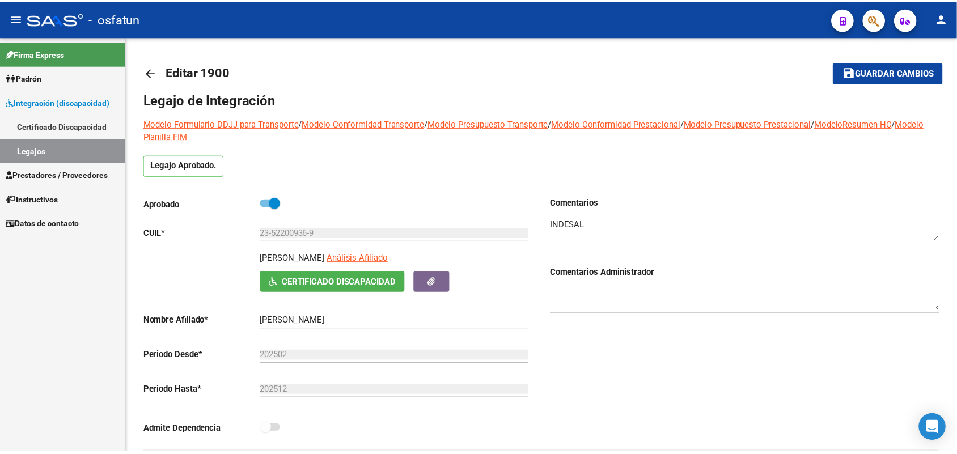
scroll to position [12, 0]
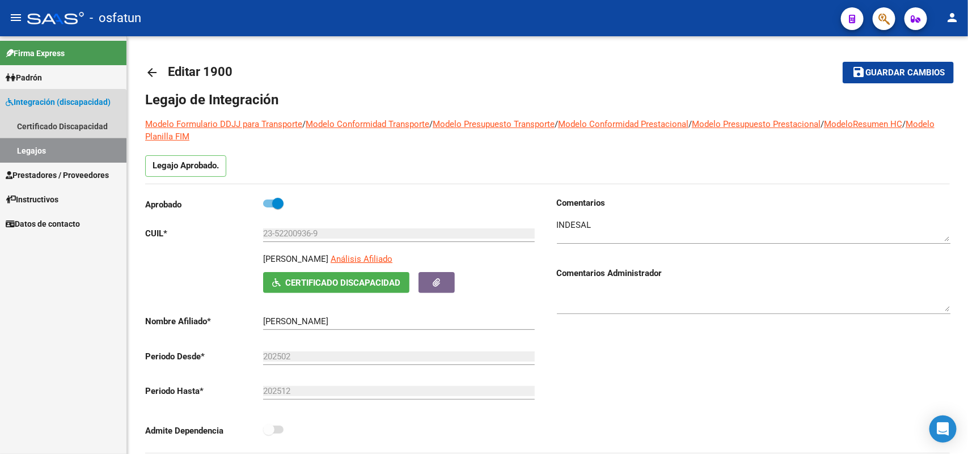
click at [37, 153] on link "Legajos" at bounding box center [63, 150] width 126 height 24
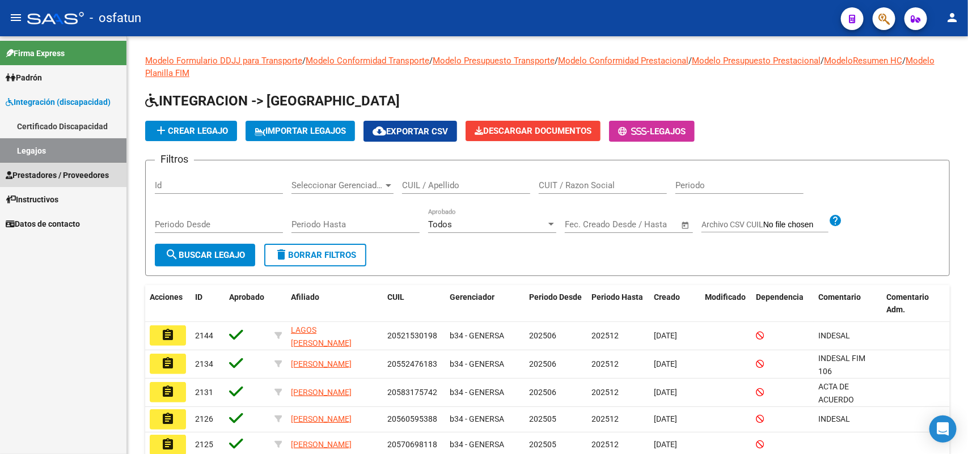
click at [39, 174] on span "Prestadores / Proveedores" at bounding box center [57, 175] width 103 height 12
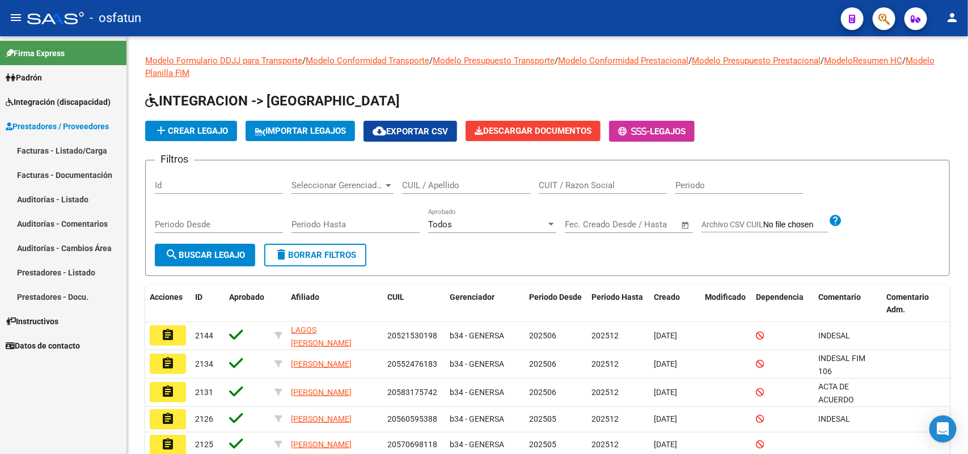
click at [36, 149] on link "Facturas - Listado/Carga" at bounding box center [63, 150] width 126 height 24
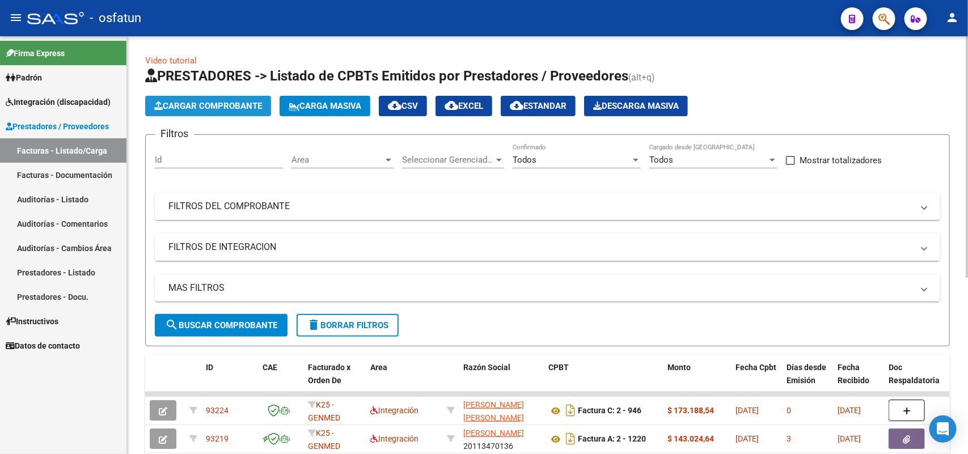
click at [210, 101] on span "Cargar Comprobante" at bounding box center [208, 106] width 108 height 10
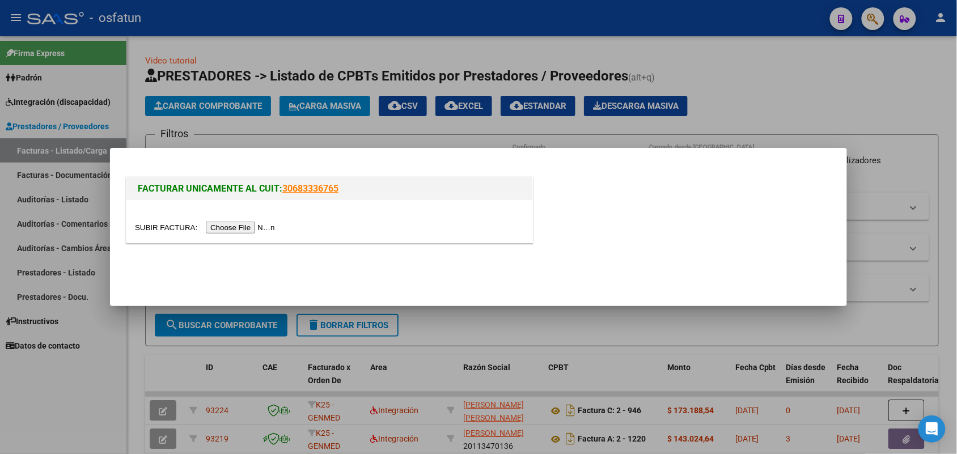
click at [258, 227] on input "file" at bounding box center [206, 228] width 143 height 12
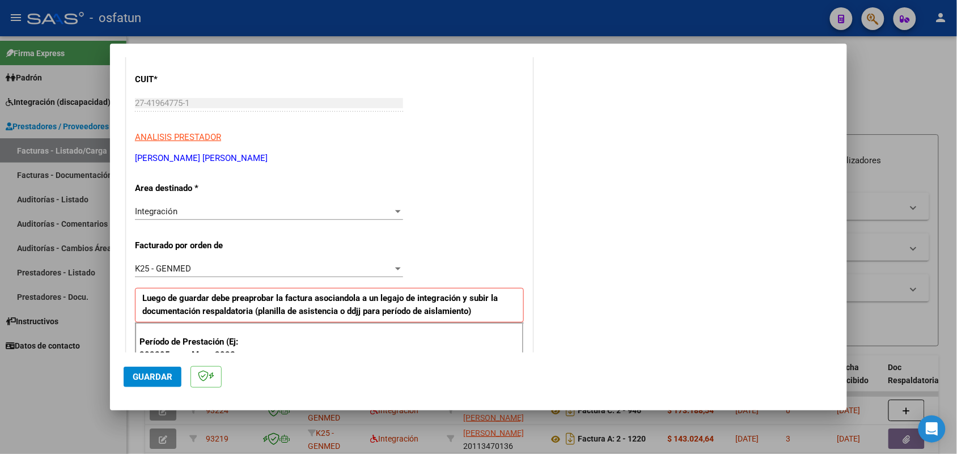
scroll to position [284, 0]
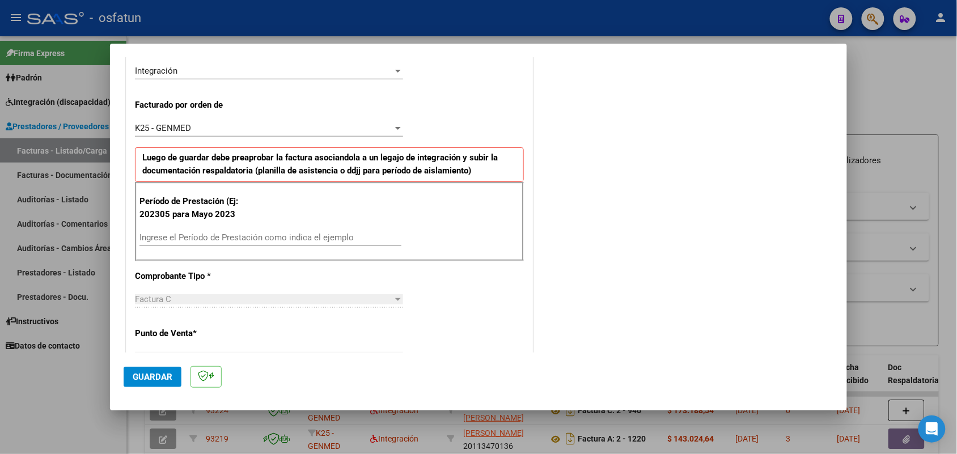
drag, startPoint x: 205, startPoint y: 231, endPoint x: 191, endPoint y: 197, distance: 36.6
click at [191, 209] on app-form-text-field "Período de Prestación (Ej: 202305 para [DATE] Ingrese el Período de Prestación …" at bounding box center [275, 226] width 271 height 34
click at [222, 238] on input "Ingrese el Período de Prestación como indica el ejemplo" at bounding box center [271, 238] width 262 height 10
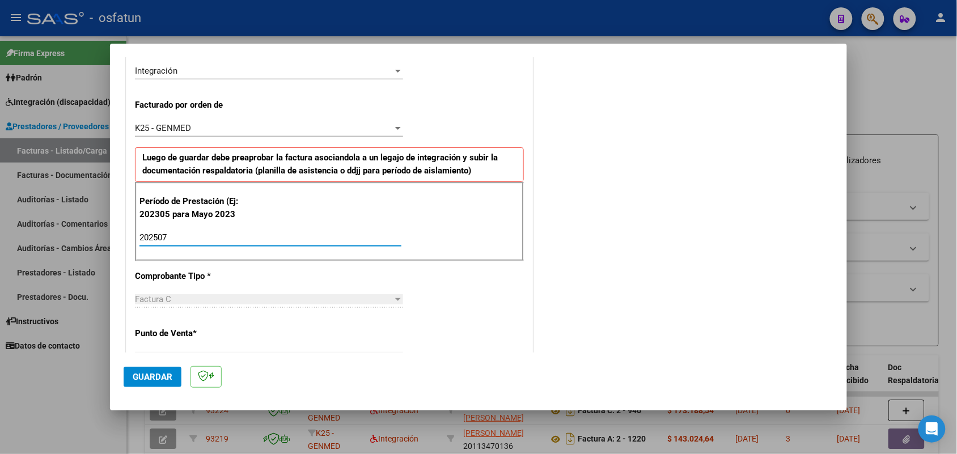
type input "202507"
click at [160, 375] on span "Guardar" at bounding box center [153, 377] width 40 height 10
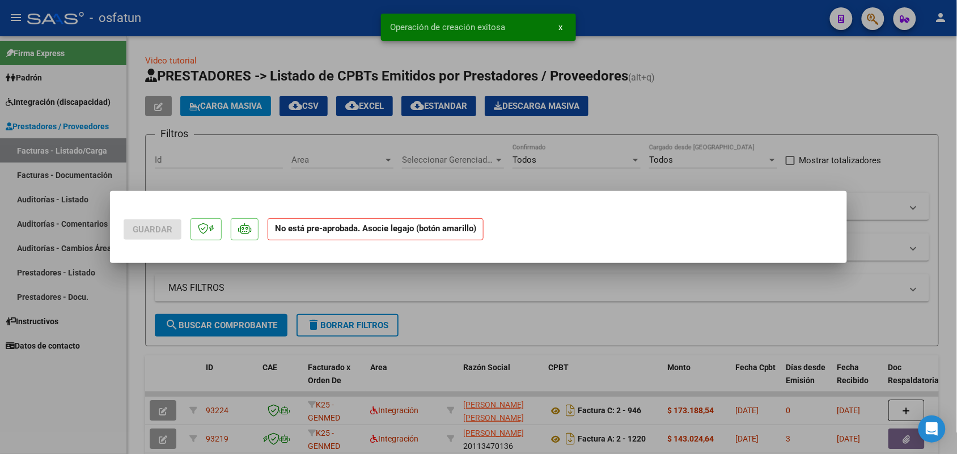
scroll to position [0, 0]
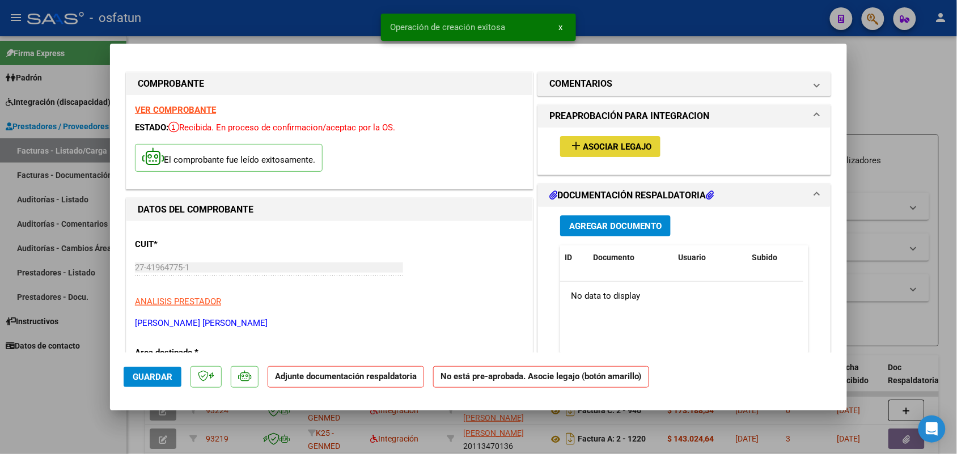
click at [624, 139] on button "add Asociar Legajo" at bounding box center [610, 146] width 100 height 21
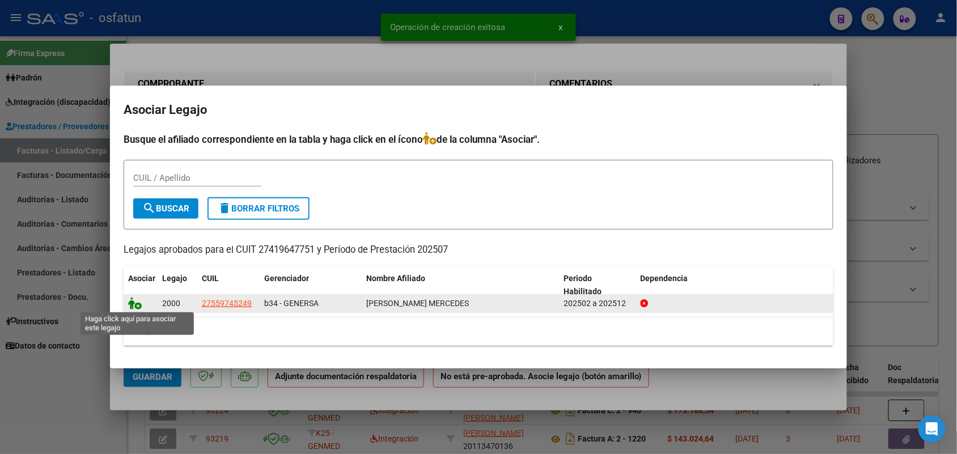
click at [138, 299] on icon at bounding box center [135, 303] width 14 height 12
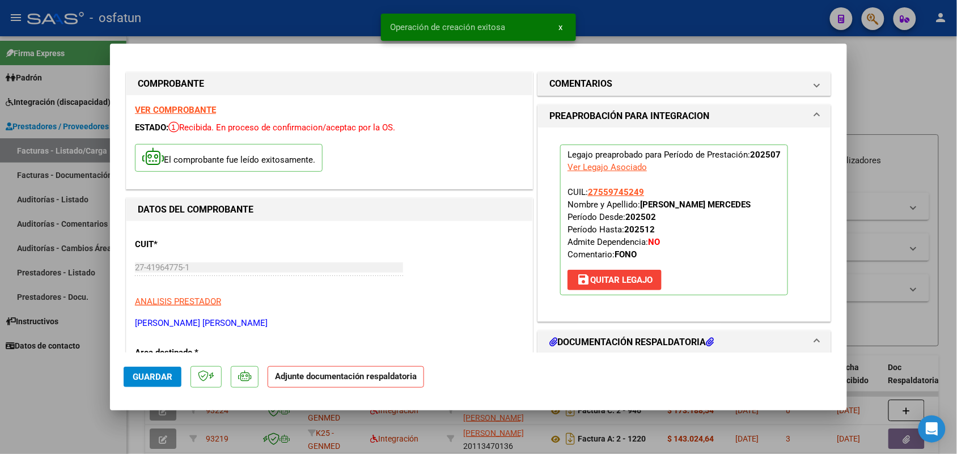
scroll to position [213, 0]
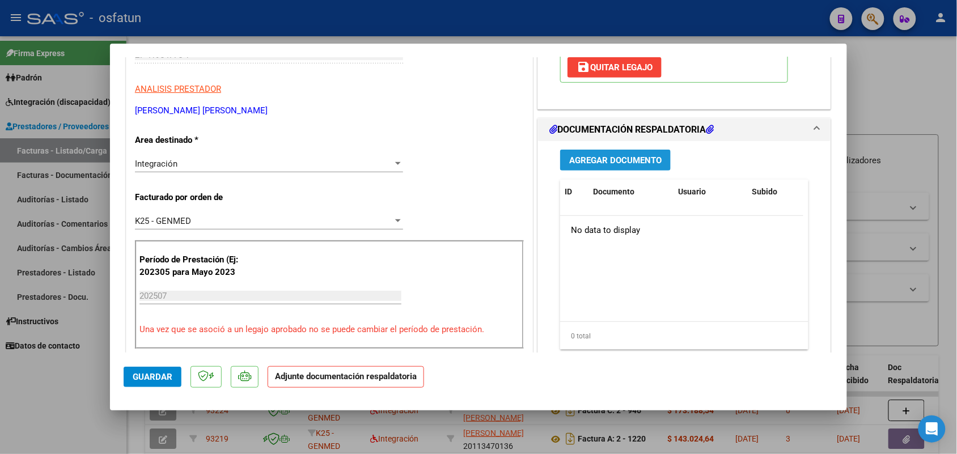
click at [588, 163] on span "Agregar Documento" at bounding box center [615, 160] width 92 height 10
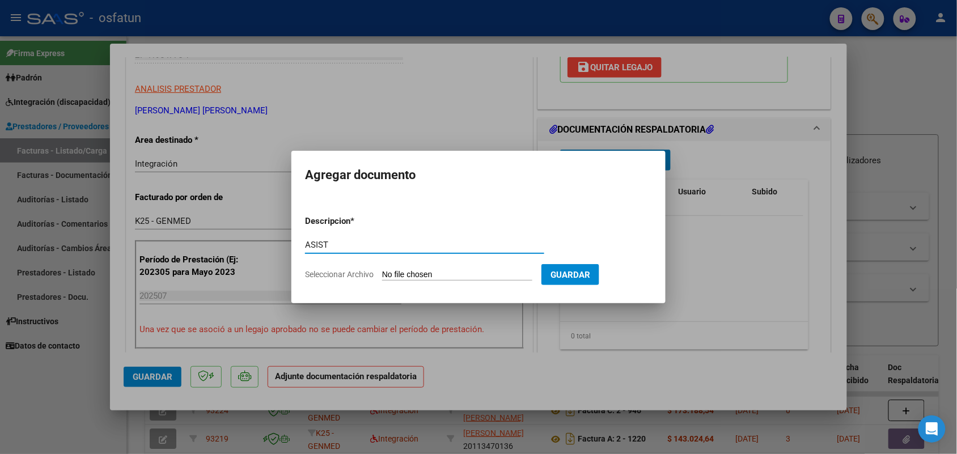
type input "ASIST"
click at [404, 274] on input "Seleccionar Archivo" at bounding box center [457, 275] width 150 height 11
type input "C:\fakepath\ASIST FONO.pdf"
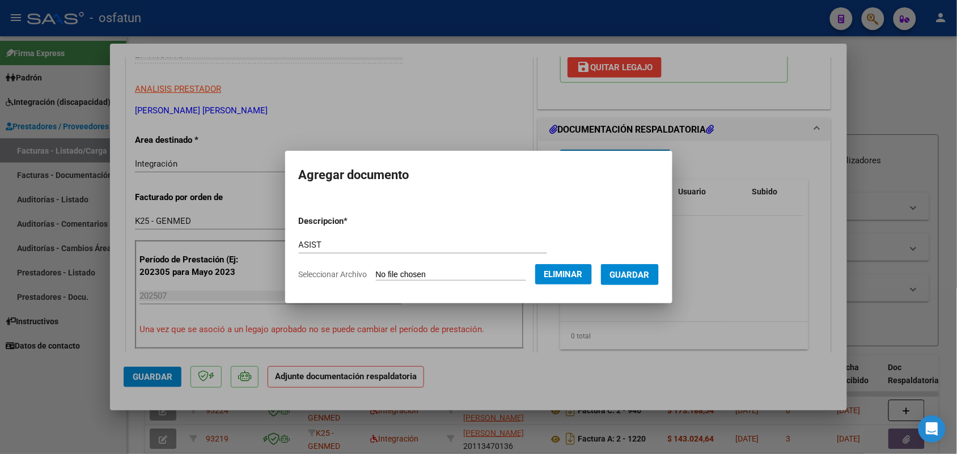
click at [641, 271] on span "Guardar" at bounding box center [630, 275] width 40 height 10
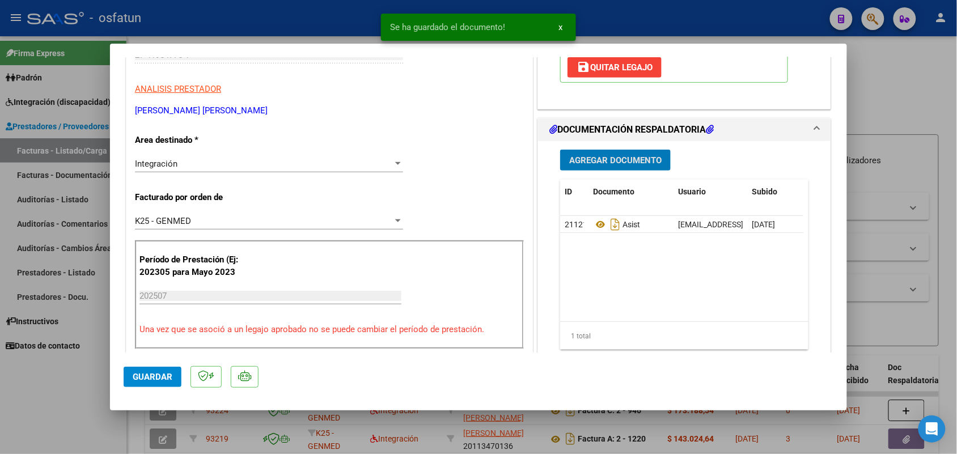
click at [157, 377] on span "Guardar" at bounding box center [153, 377] width 40 height 10
click at [52, 409] on div at bounding box center [478, 227] width 957 height 454
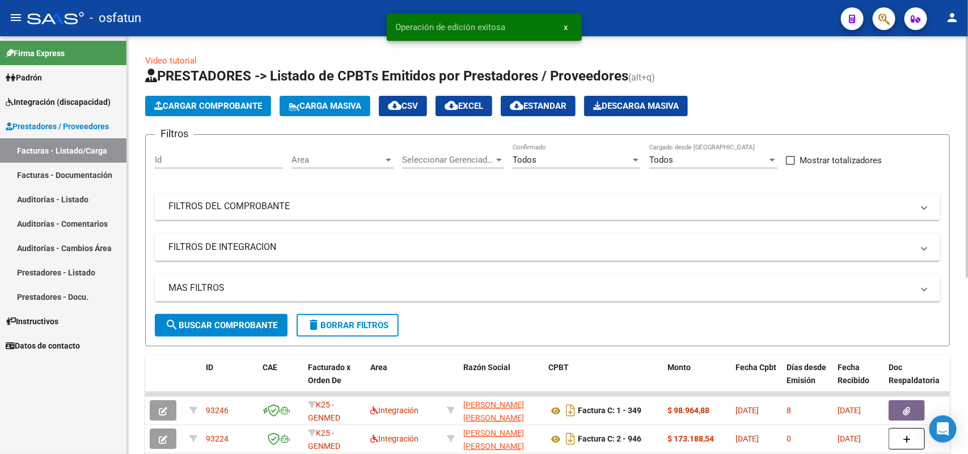
click at [205, 102] on span "Cargar Comprobante" at bounding box center [208, 106] width 108 height 10
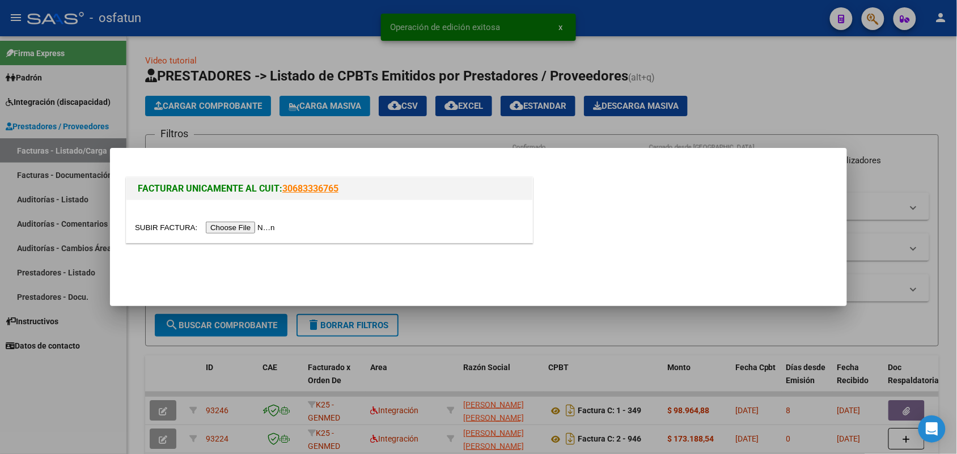
click at [244, 226] on input "file" at bounding box center [206, 228] width 143 height 12
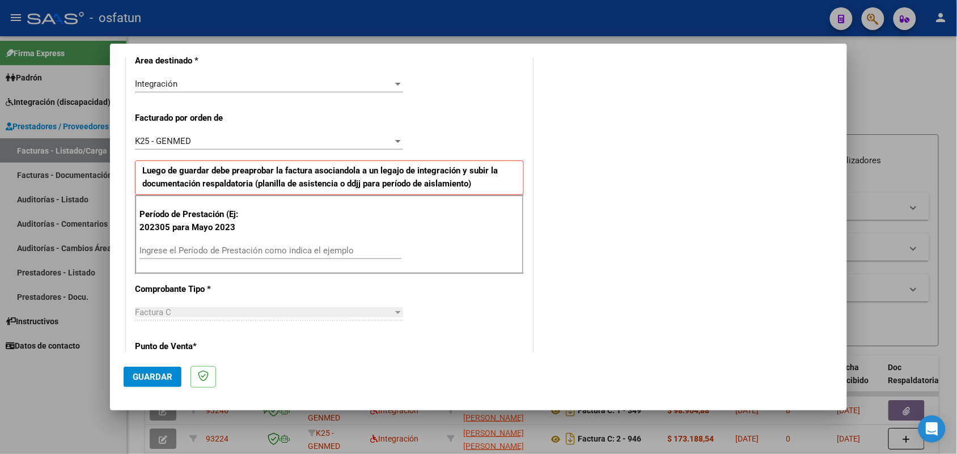
scroll to position [284, 0]
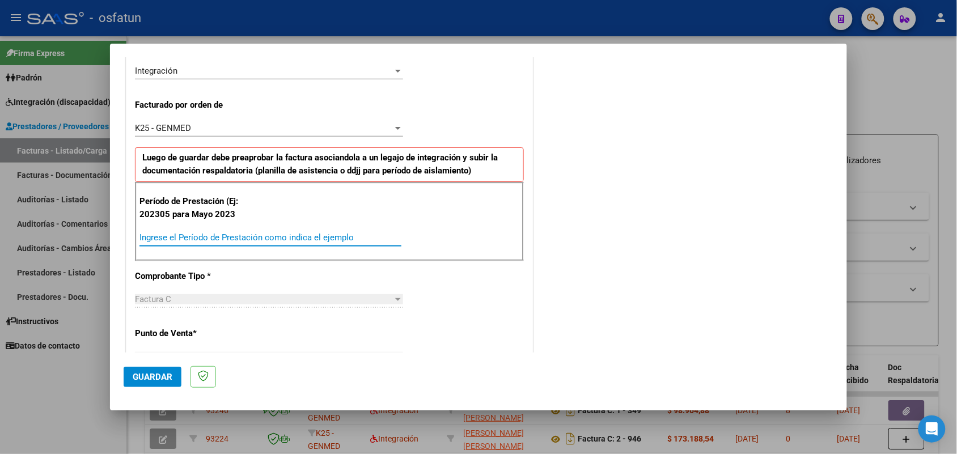
click at [273, 237] on input "Ingrese el Período de Prestación como indica el ejemplo" at bounding box center [271, 238] width 262 height 10
type input "202507"
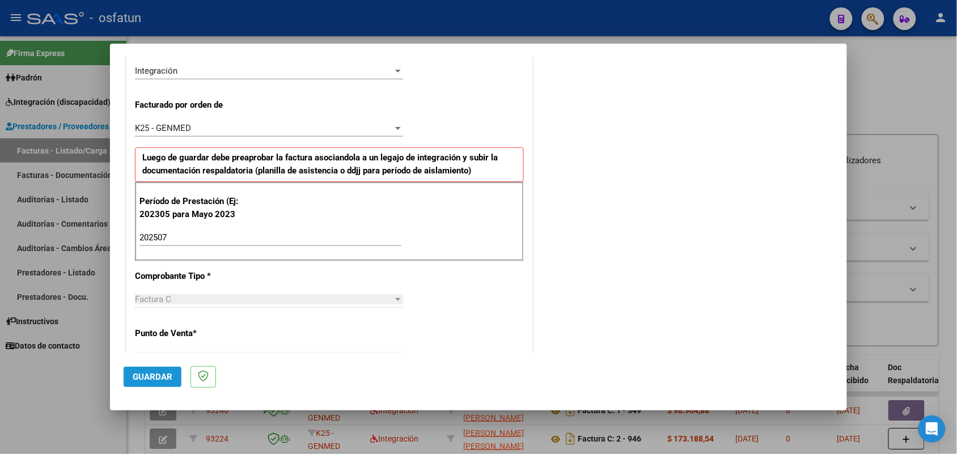
click at [166, 381] on span "Guardar" at bounding box center [153, 377] width 40 height 10
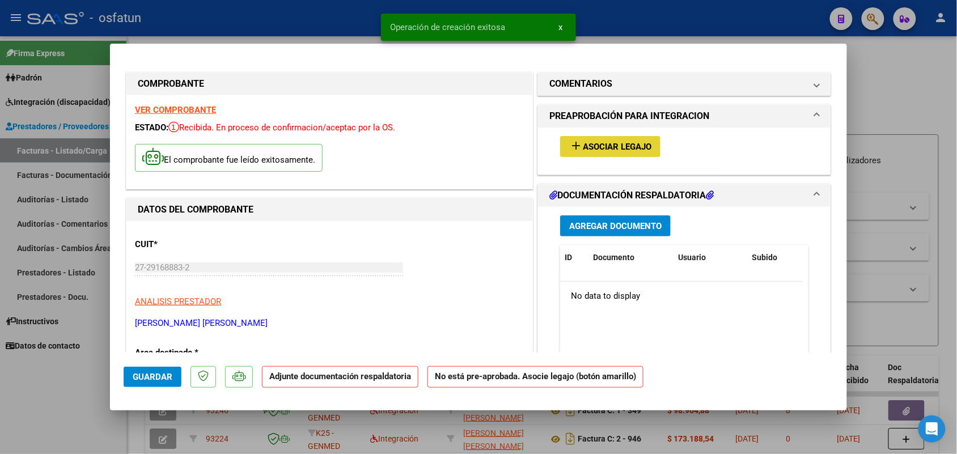
click at [582, 137] on button "add Asociar Legajo" at bounding box center [610, 146] width 100 height 21
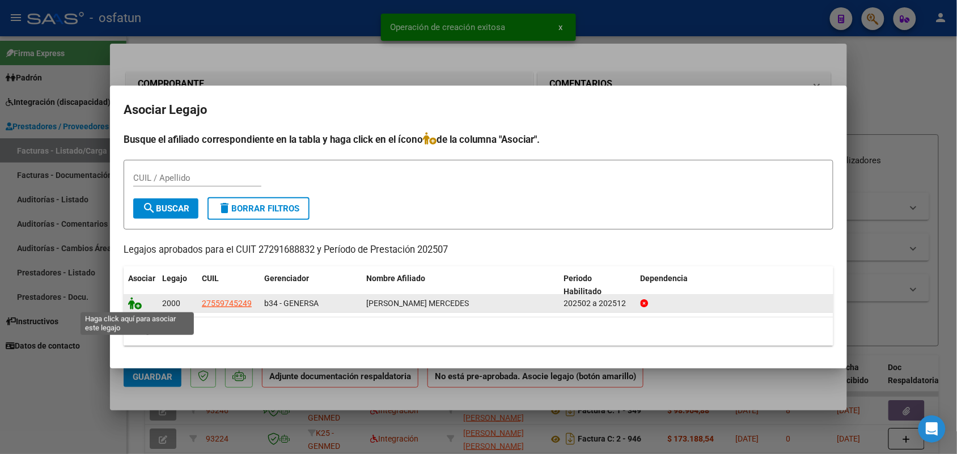
click at [129, 304] on icon at bounding box center [135, 303] width 14 height 12
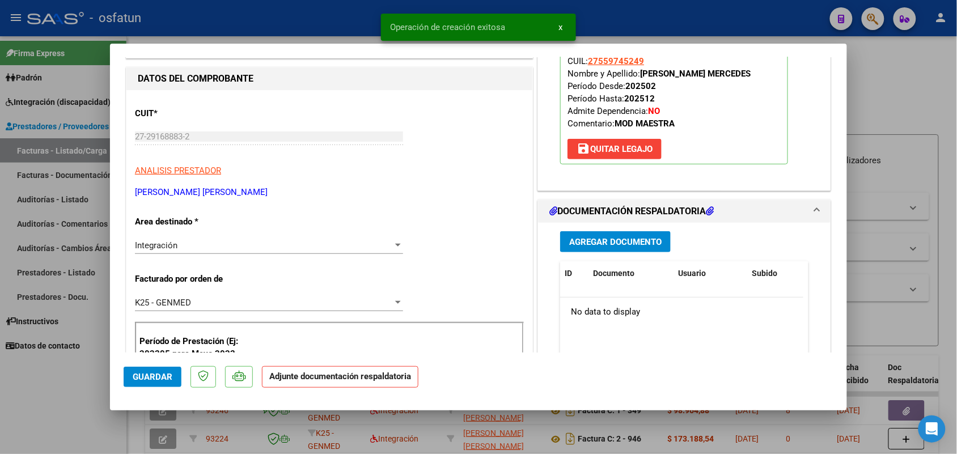
scroll to position [142, 0]
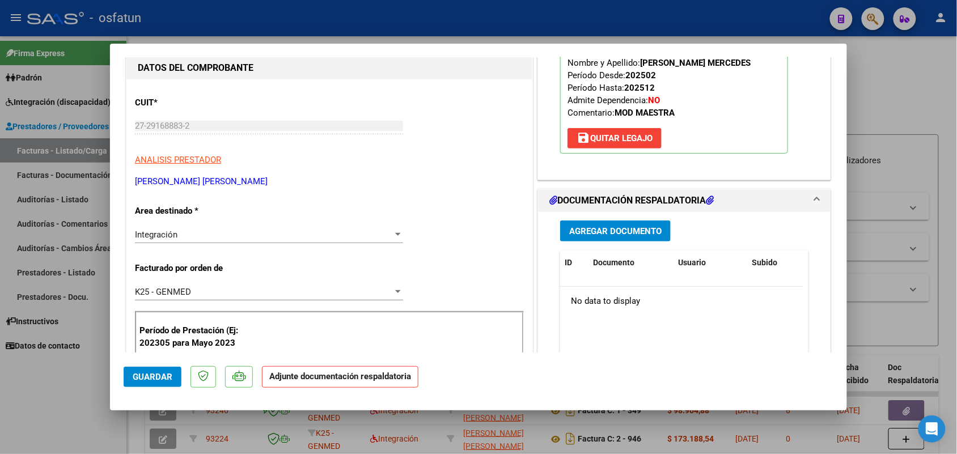
click at [591, 233] on span "Agregar Documento" at bounding box center [615, 231] width 92 height 10
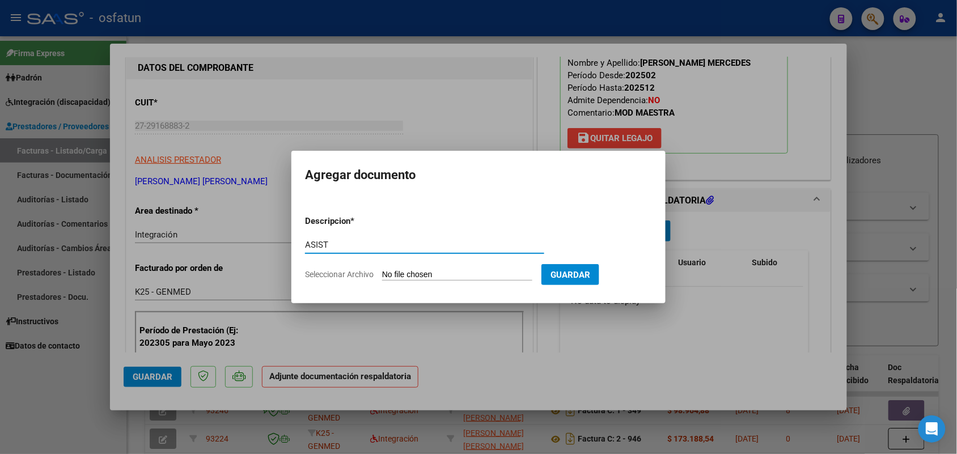
type input "ASIST"
click at [438, 275] on input "Seleccionar Archivo" at bounding box center [457, 275] width 150 height 11
type input "C:\fakepath\ASIST MOD MAESTRA [PERSON_NAME].jpg"
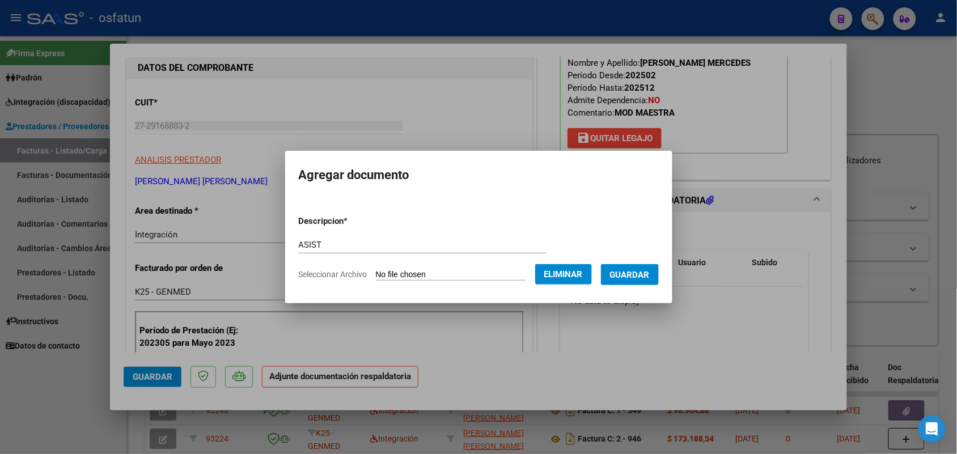
drag, startPoint x: 648, startPoint y: 272, endPoint x: 557, endPoint y: 287, distance: 91.9
click at [645, 272] on span "Guardar" at bounding box center [630, 275] width 40 height 10
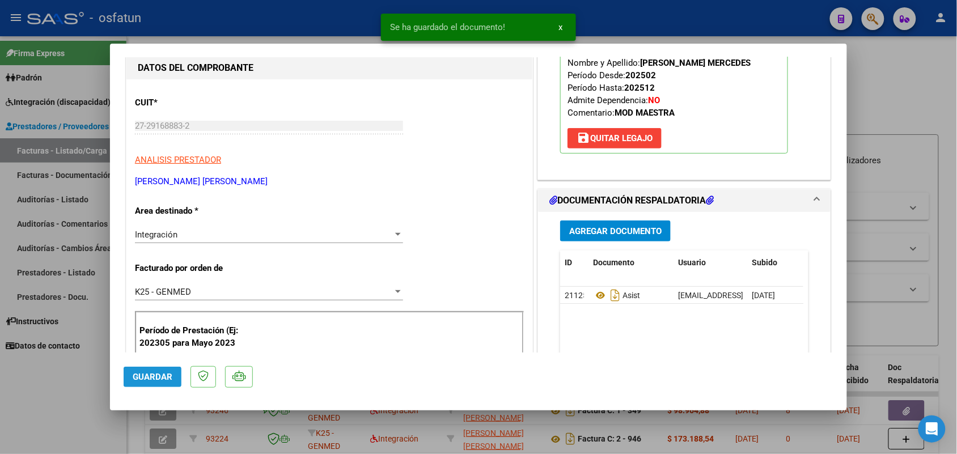
click at [157, 370] on button "Guardar" at bounding box center [153, 377] width 58 height 20
click at [50, 366] on div at bounding box center [478, 227] width 957 height 454
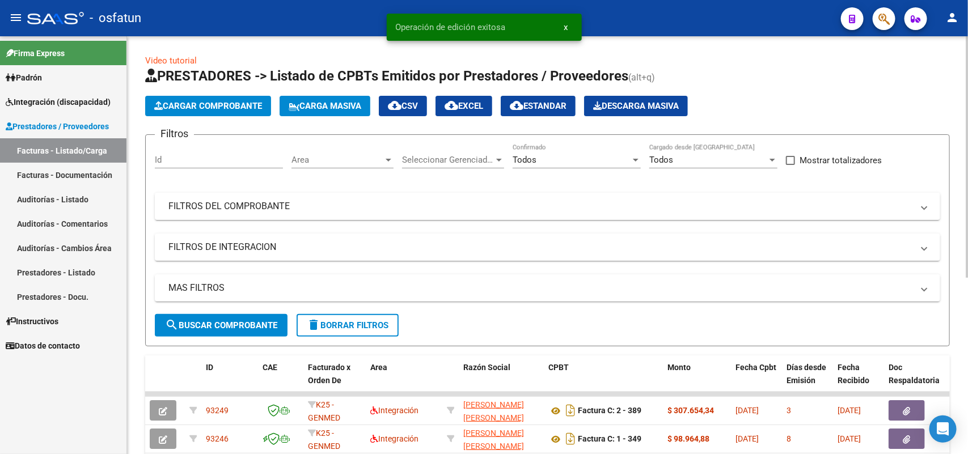
click at [217, 94] on app-list-header "PRESTADORES -> Listado de CPBTs Emitidos por Prestadores / Proveedores (alt+q) …" at bounding box center [547, 207] width 805 height 280
click at [228, 102] on span "Cargar Comprobante" at bounding box center [208, 106] width 108 height 10
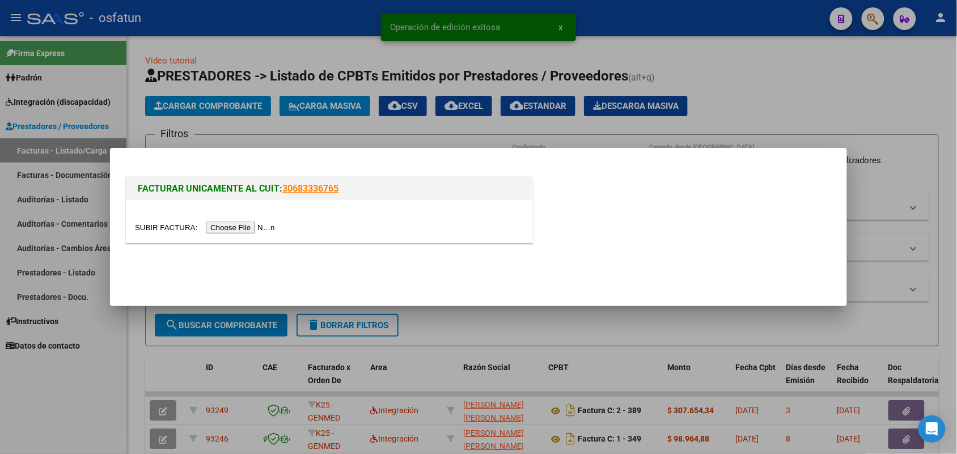
click at [264, 224] on input "file" at bounding box center [206, 228] width 143 height 12
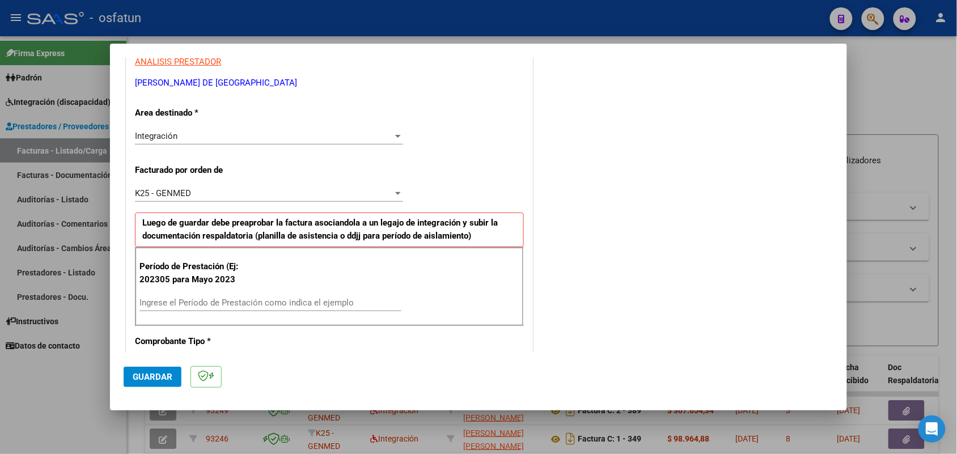
scroll to position [284, 0]
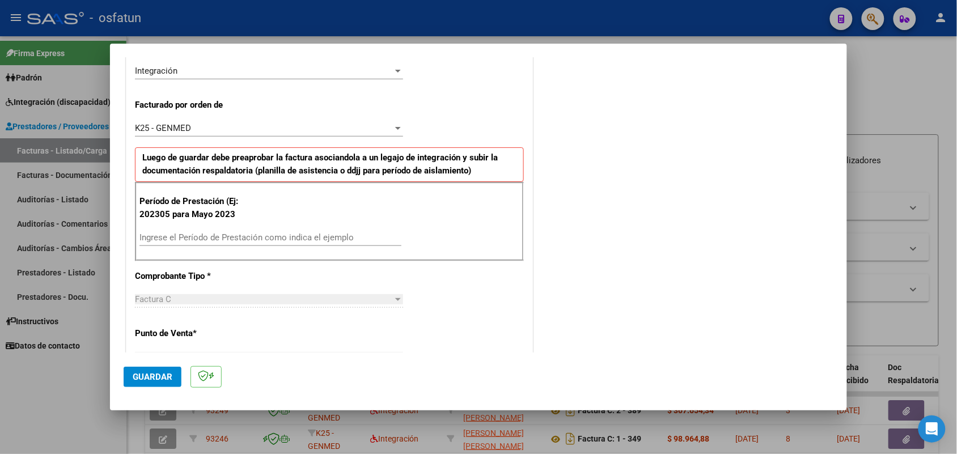
click at [284, 231] on div "Ingrese el Período de Prestación como indica el ejemplo" at bounding box center [271, 237] width 262 height 17
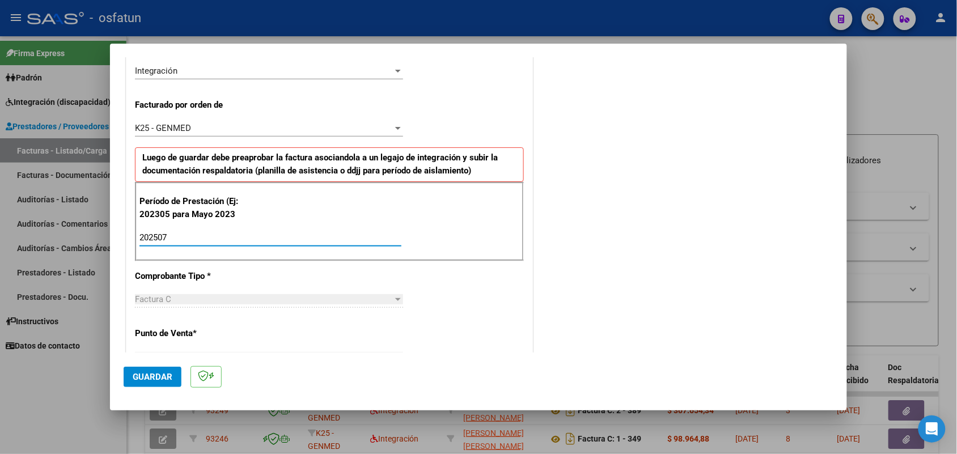
type input "202507"
click at [168, 374] on span "Guardar" at bounding box center [153, 377] width 40 height 10
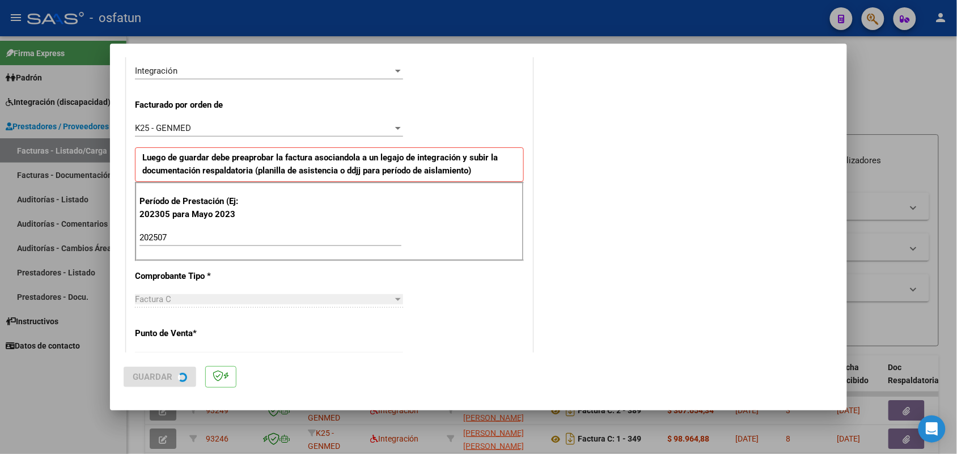
scroll to position [0, 0]
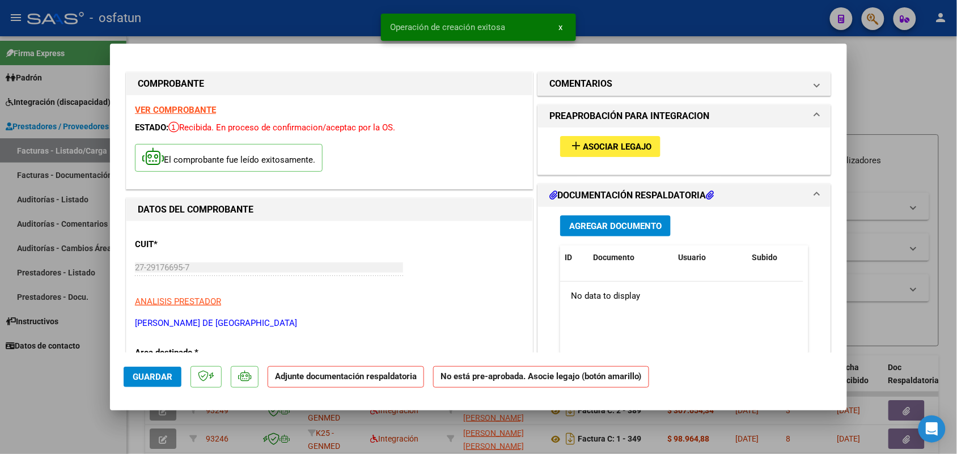
click at [588, 136] on div "add Asociar Legajo" at bounding box center [684, 147] width 265 height 38
click at [587, 142] on span "Asociar Legajo" at bounding box center [617, 147] width 69 height 10
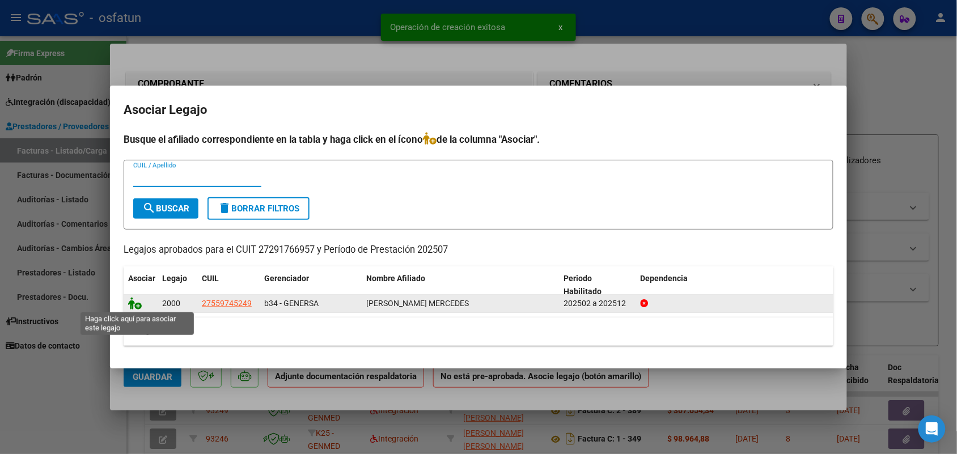
click at [140, 301] on icon at bounding box center [135, 303] width 14 height 12
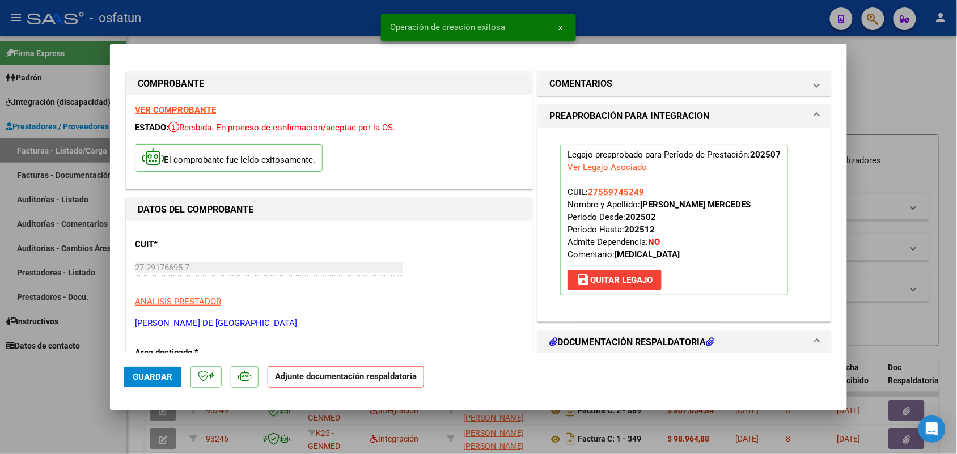
scroll to position [213, 0]
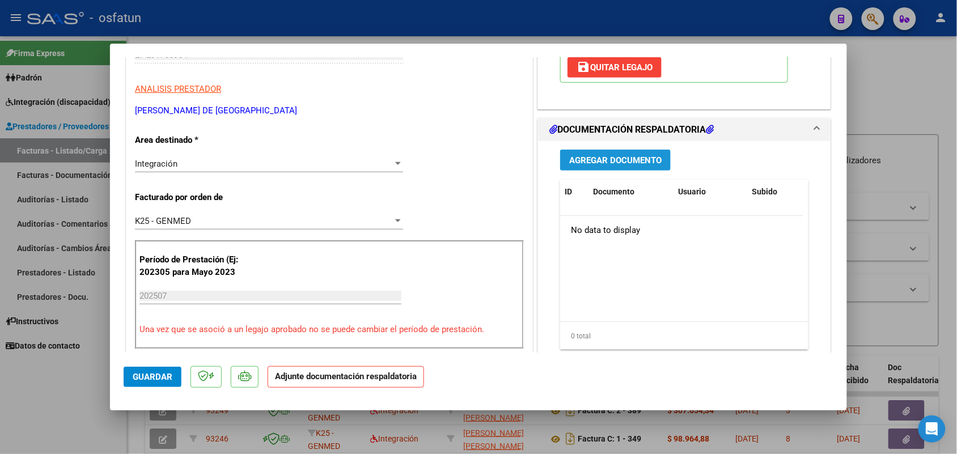
click at [585, 150] on button "Agregar Documento" at bounding box center [615, 160] width 111 height 21
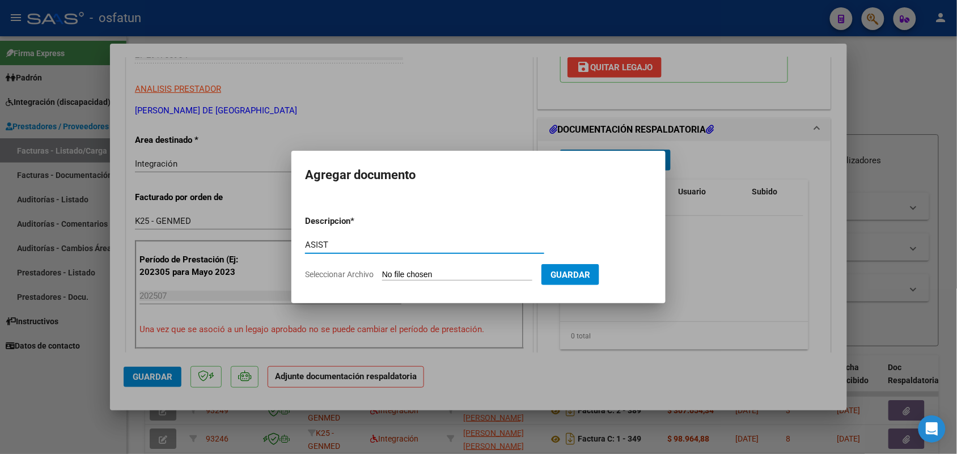
type input "ASIST"
click at [427, 271] on input "Seleccionar Archivo" at bounding box center [457, 275] width 150 height 11
type input "C:\fakepath\ASIST PSM.pdf"
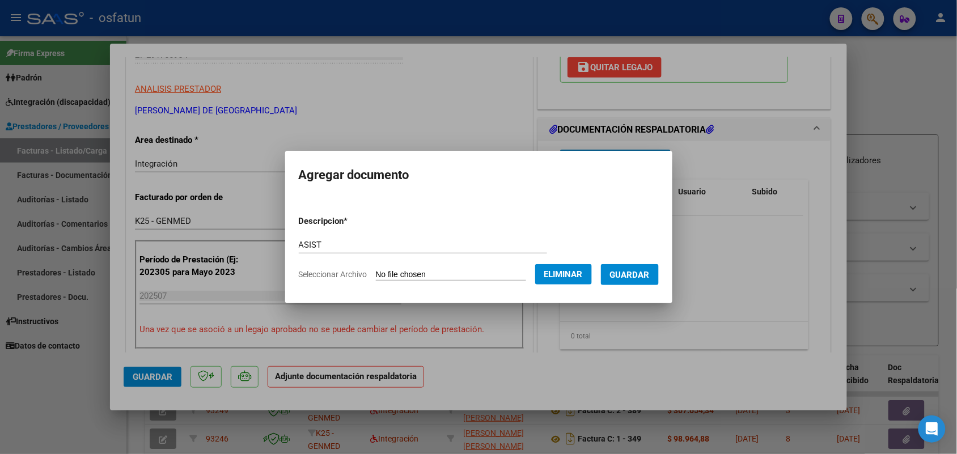
click at [643, 271] on span "Guardar" at bounding box center [630, 275] width 40 height 10
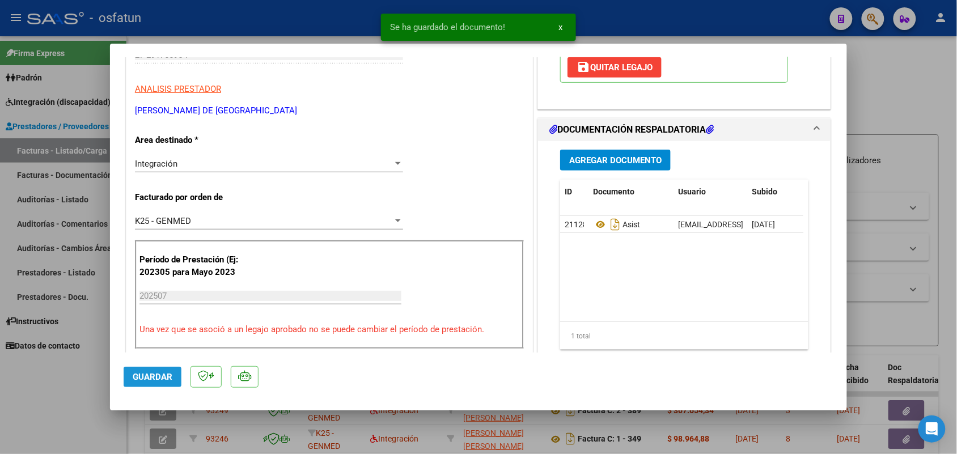
click at [160, 376] on span "Guardar" at bounding box center [153, 377] width 40 height 10
click at [66, 398] on div at bounding box center [478, 227] width 957 height 454
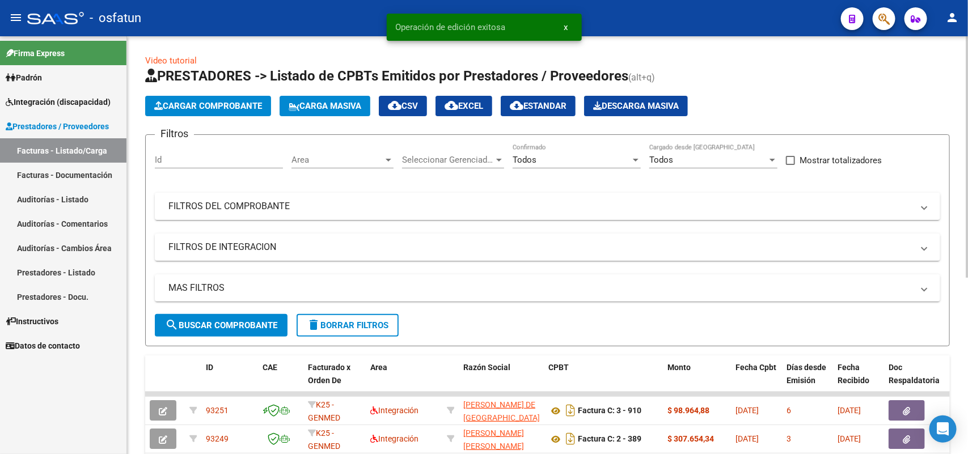
click at [214, 103] on span "Cargar Comprobante" at bounding box center [208, 106] width 108 height 10
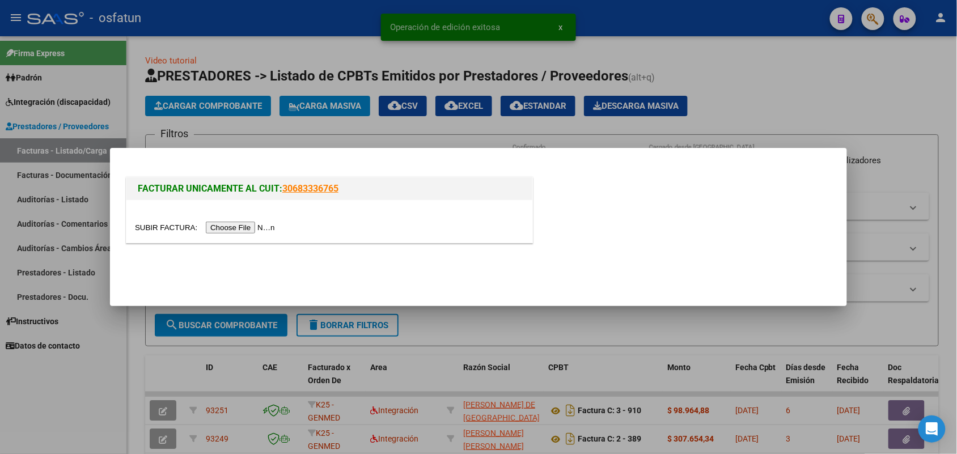
click at [250, 226] on input "file" at bounding box center [206, 228] width 143 height 12
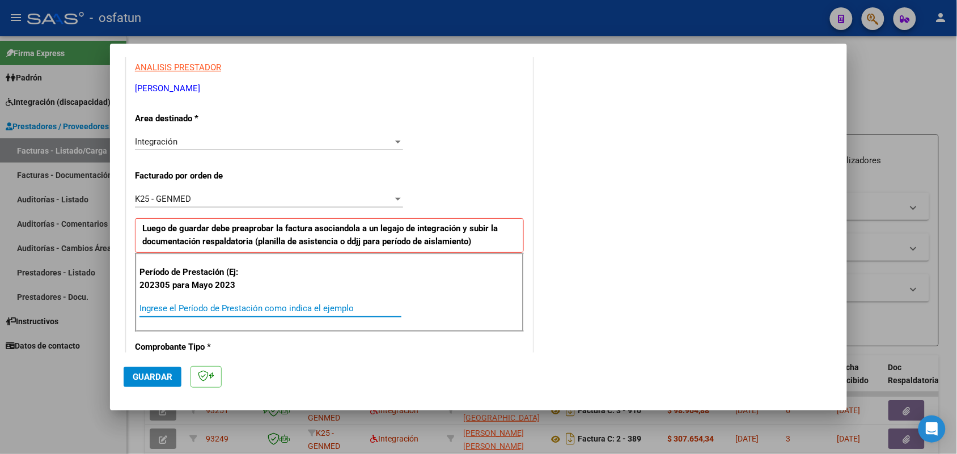
click at [292, 304] on input "Ingrese el Período de Prestación como indica el ejemplo" at bounding box center [271, 308] width 262 height 10
type input "202507"
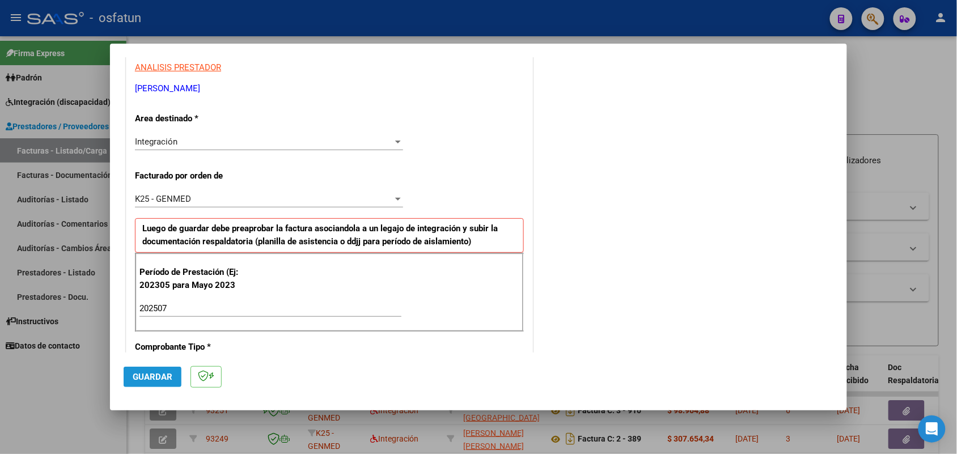
click at [149, 369] on button "Guardar" at bounding box center [153, 377] width 58 height 20
click at [151, 376] on div "COMPROBANTE VER COMPROBANTE El comprobante fue leído exitosamente. DATOS DEL CO…" at bounding box center [478, 227] width 957 height 454
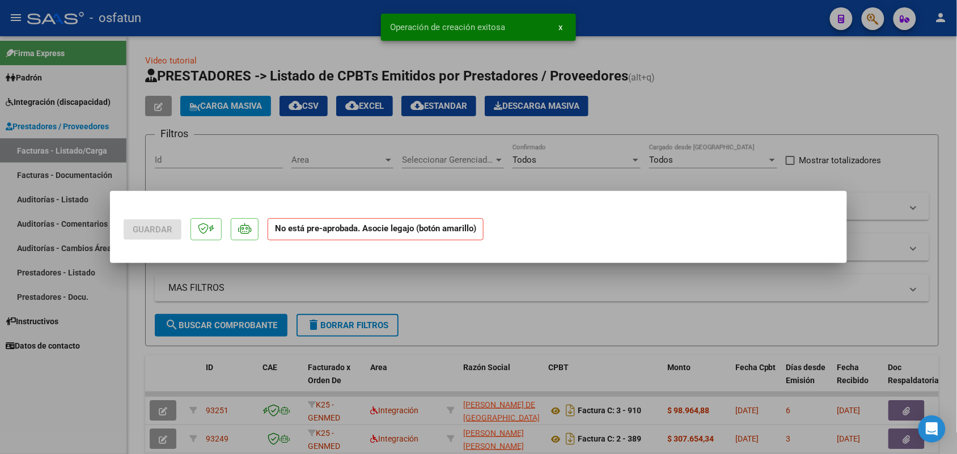
scroll to position [0, 0]
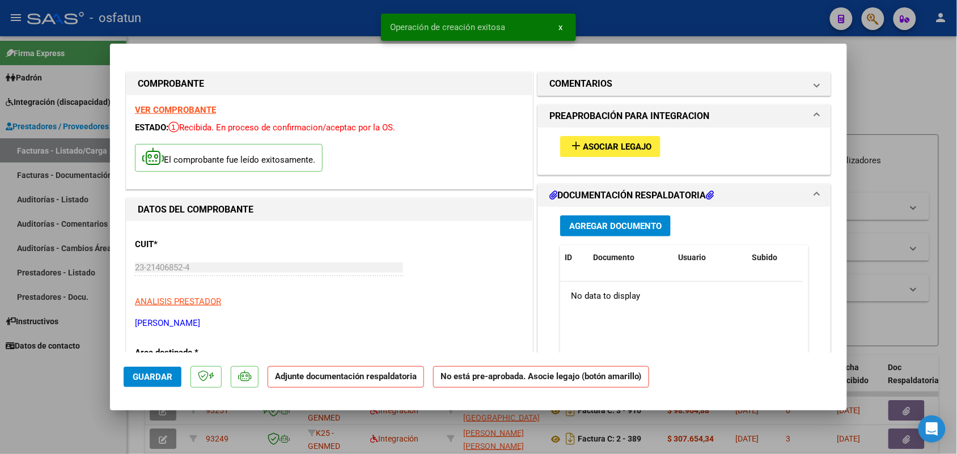
click at [599, 143] on span "Asociar Legajo" at bounding box center [617, 147] width 69 height 10
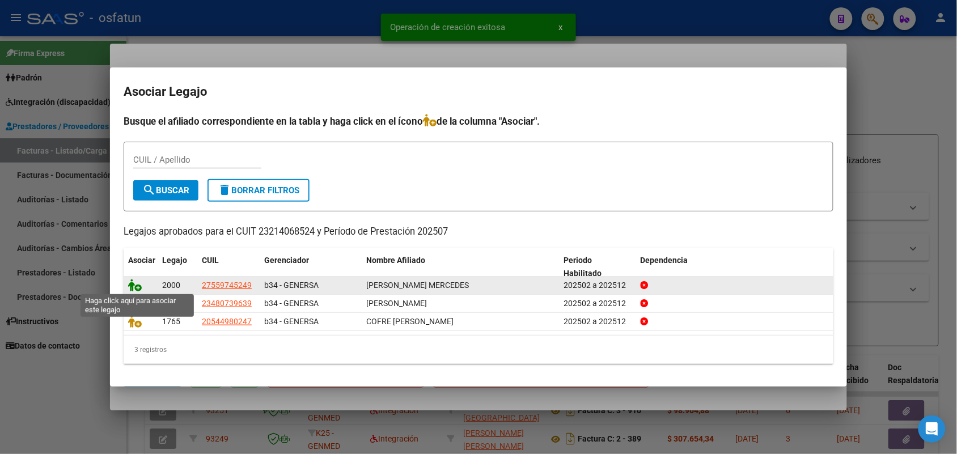
click at [131, 281] on icon at bounding box center [135, 285] width 14 height 12
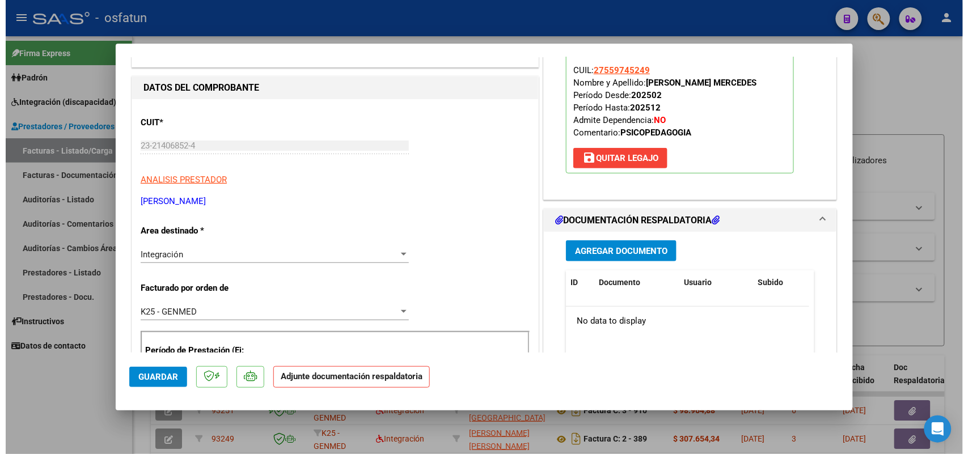
scroll to position [142, 0]
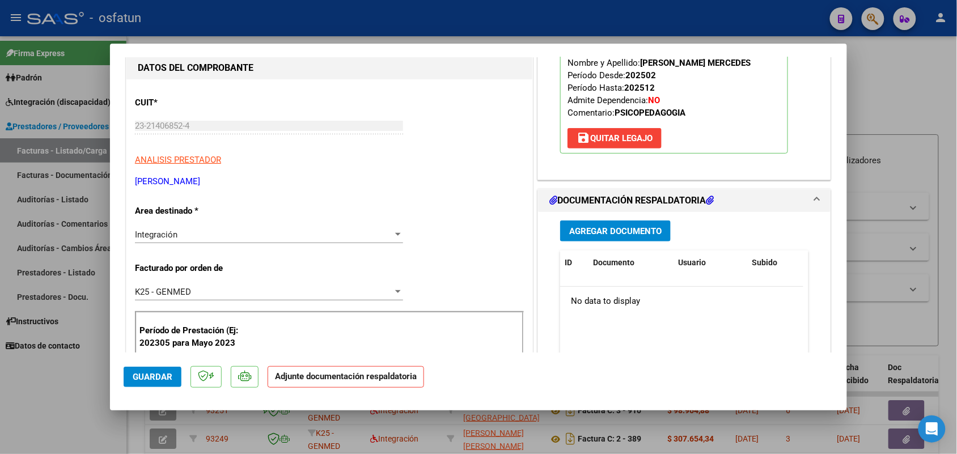
click at [587, 230] on span "Agregar Documento" at bounding box center [615, 231] width 92 height 10
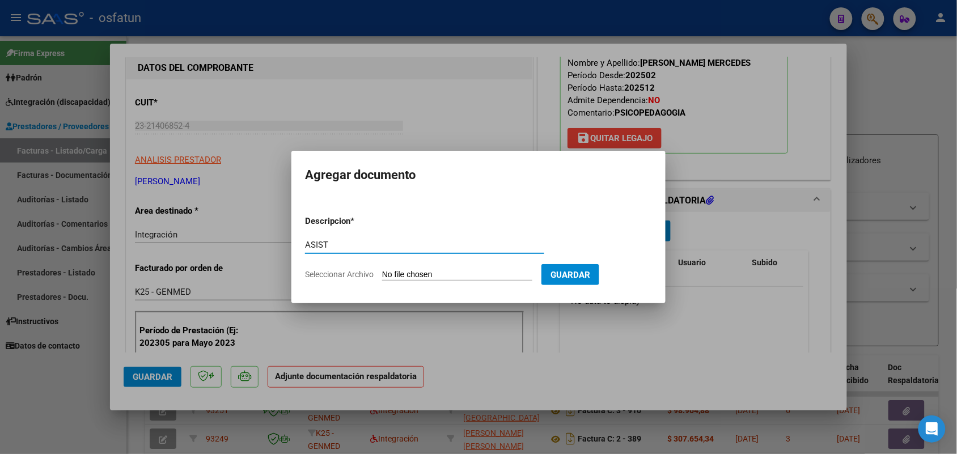
type input "ASIST"
click at [429, 270] on input "Seleccionar Archivo" at bounding box center [457, 275] width 150 height 11
type input "C:\fakepath\ASIST PSPS JULIO.pdf"
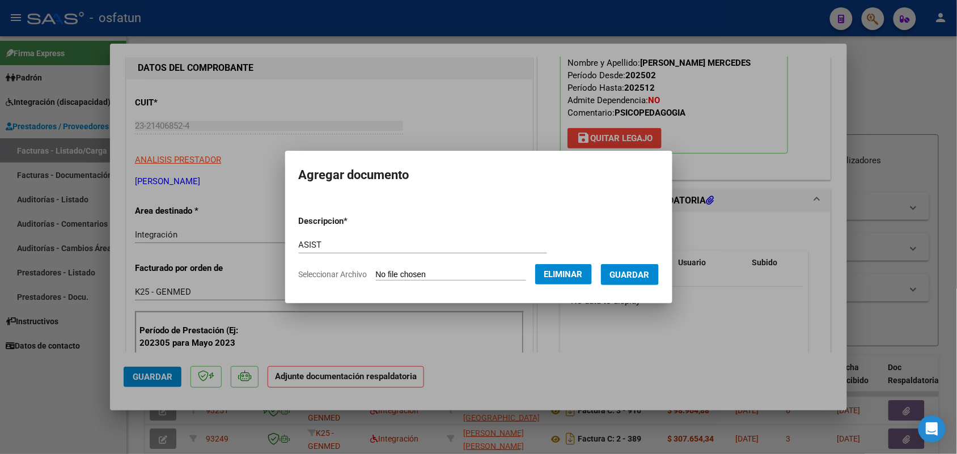
click at [641, 276] on span "Guardar" at bounding box center [630, 275] width 40 height 10
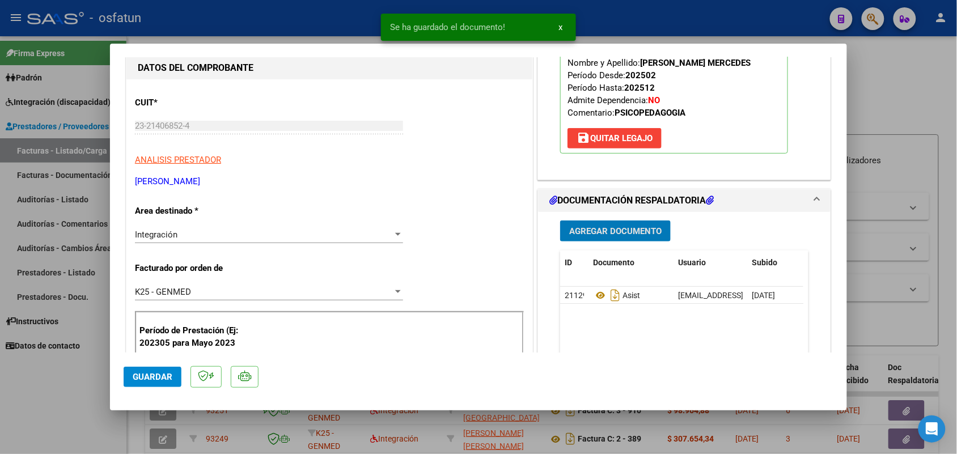
click at [162, 370] on button "Guardar" at bounding box center [153, 377] width 58 height 20
click at [71, 387] on div at bounding box center [478, 227] width 957 height 454
